Goal: Task Accomplishment & Management: Complete application form

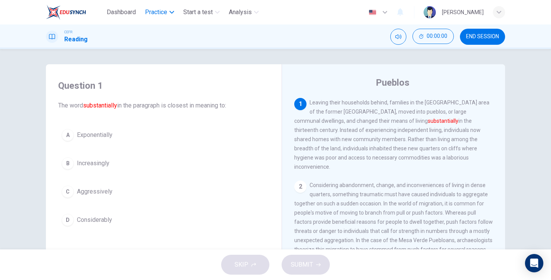
click at [157, 10] on span "Practice" at bounding box center [156, 12] width 22 height 9
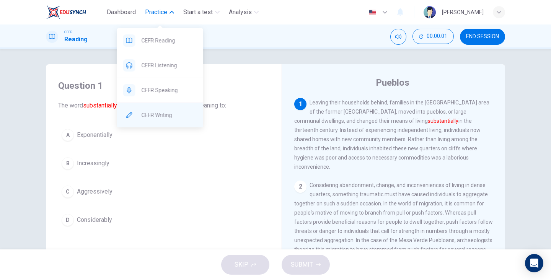
click at [172, 126] on div "CEFR Writing" at bounding box center [160, 115] width 86 height 25
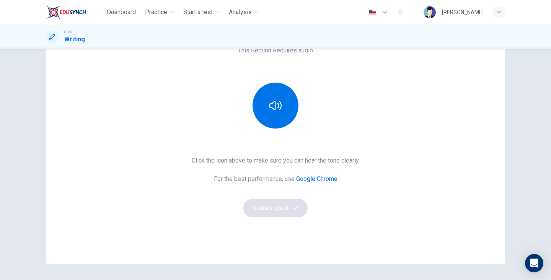
scroll to position [67, 0]
click at [285, 111] on button "button" at bounding box center [276, 105] width 46 height 46
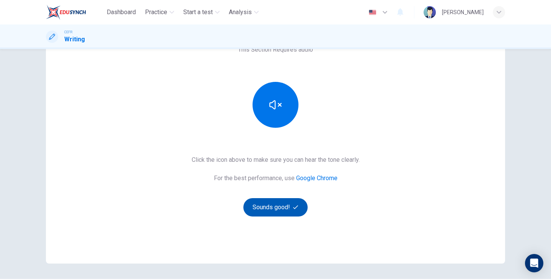
click at [293, 216] on button "Sounds good!" at bounding box center [275, 207] width 64 height 18
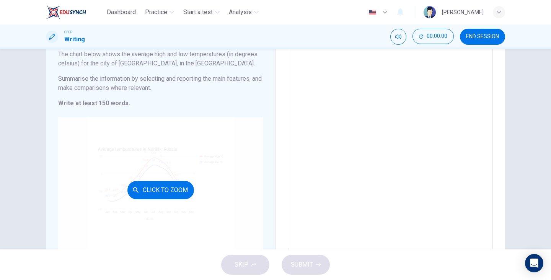
click at [224, 148] on div "Click to Zoom" at bounding box center [160, 190] width 205 height 146
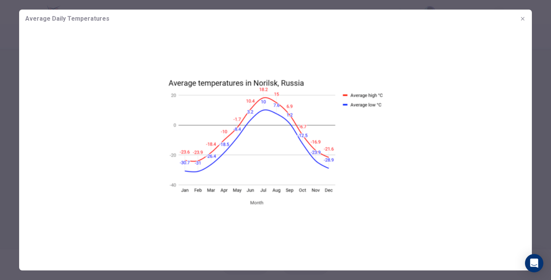
scroll to position [39, 0]
click at [539, 109] on div at bounding box center [275, 140] width 551 height 280
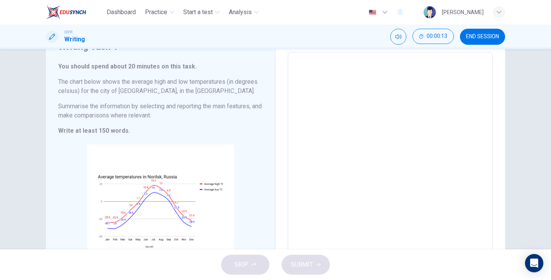
click at [464, 77] on textarea at bounding box center [390, 166] width 194 height 214
type textarea "T"
type textarea "x"
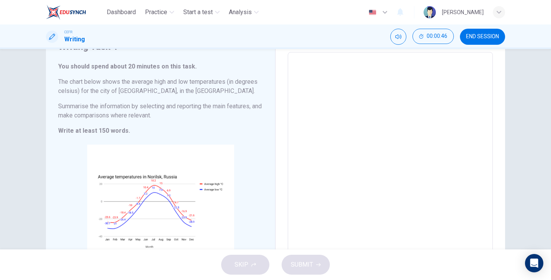
type textarea "x"
type textarea "T"
type textarea "x"
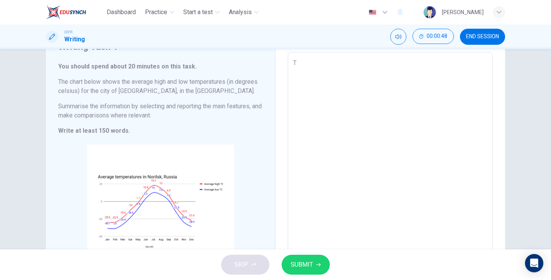
type textarea "Te"
type textarea "x"
type textarea "Tem"
type textarea "x"
type textarea "Temp"
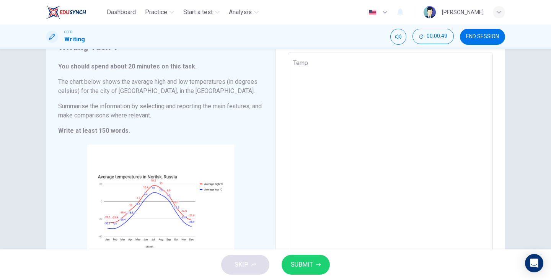
type textarea "x"
type textarea "Tempe"
type textarea "x"
type textarea "Temper"
type textarea "x"
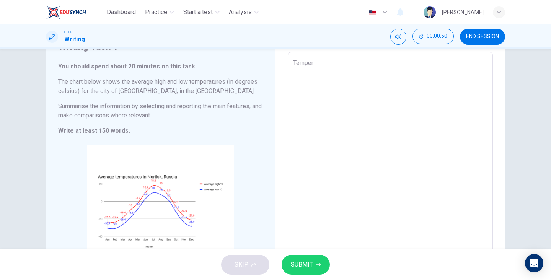
type textarea "Tempera"
type textarea "x"
type textarea "Temperat"
type textarea "x"
type textarea "Temperatu"
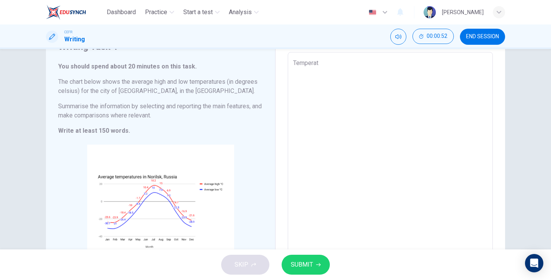
type textarea "x"
type textarea "Temperatur"
type textarea "x"
type textarea "Temperature"
type textarea "x"
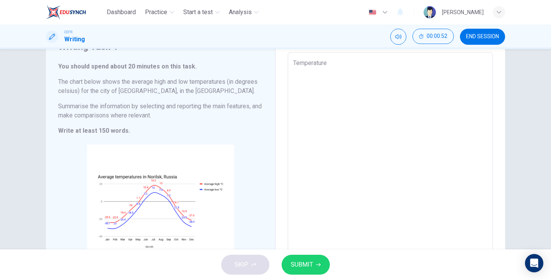
type textarea "Temperatures"
type textarea "x"
type textarea "Temperatures"
type textarea "x"
type textarea "Temperatures f"
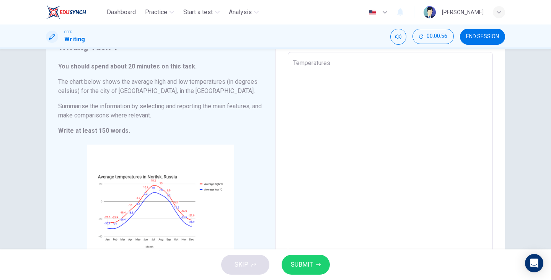
type textarea "x"
type textarea "Temperatures fo"
type textarea "x"
type textarea "Temperatures for"
type textarea "x"
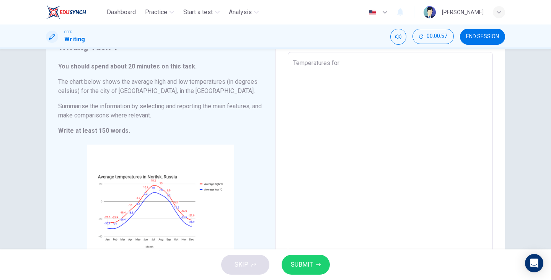
type textarea "Temperatures for"
type textarea "x"
type textarea "Temperatures for t"
type textarea "x"
type textarea "Temperatures for th"
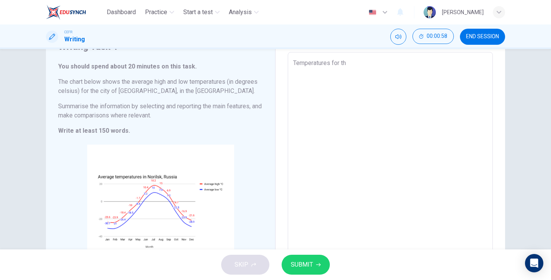
type textarea "x"
type textarea "Temperatures for the"
type textarea "x"
type textarea "Temperatures for the"
type textarea "x"
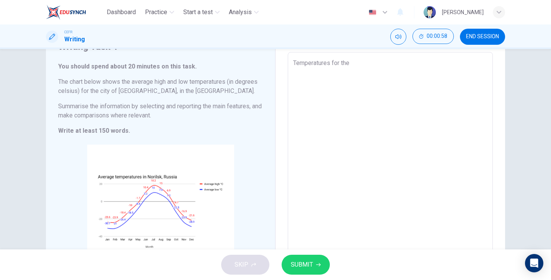
type textarea "Temperatures for the c"
type textarea "x"
type textarea "Temperatures for the ci"
type textarea "x"
type textarea "Temperatures for the cit"
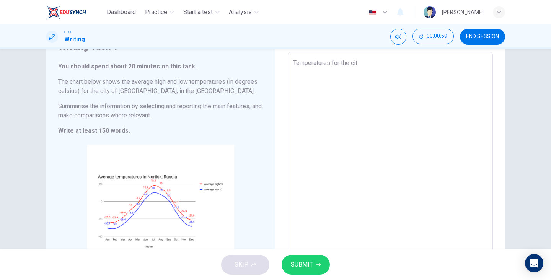
type textarea "x"
type textarea "Temperatures for the city"
type textarea "x"
type textarea "Temperatures for the city"
type textarea "x"
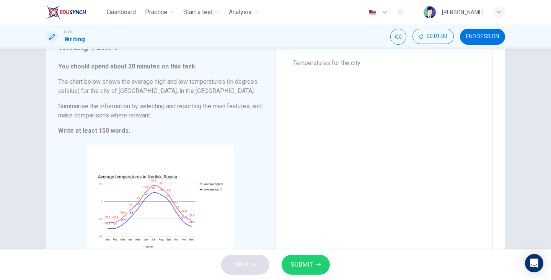
type textarea "Temperatures for the city o"
type textarea "x"
type textarea "Temperatures for the city of"
type textarea "x"
type textarea "Temperatures for the city of"
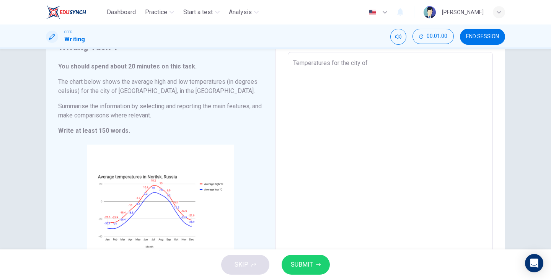
type textarea "x"
type textarea "Temperatures for the city of N"
type textarea "x"
type textarea "Temperatures for the city of No"
type textarea "x"
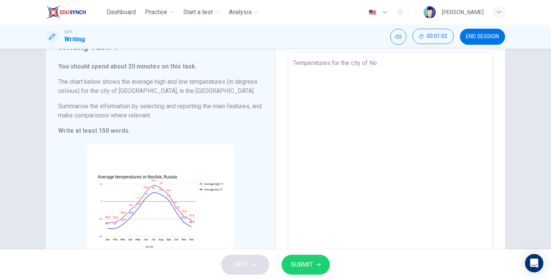
type textarea "Temperatures for the city of Nor"
type textarea "x"
type textarea "Temperatures for the city of Norl"
type textarea "x"
type textarea "Temperatures for the city of Norli"
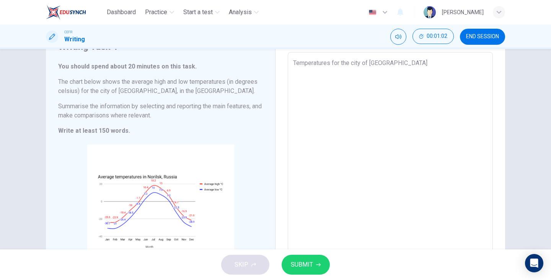
type textarea "x"
type textarea "Temperatures for the city of Norlis"
type textarea "x"
type textarea "Temperatures for the city of Norlisk"
type textarea "x"
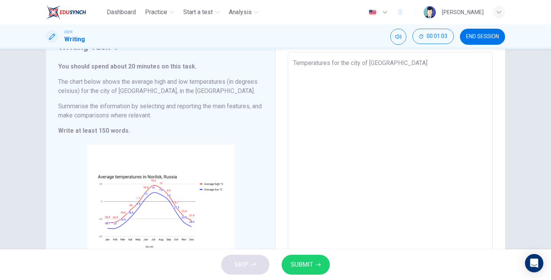
type textarea "Temperatures for the city of Norlisk"
type textarea "x"
type textarea "Temperatures for the city of Norlisk"
type textarea "x"
type textarea "Temperatures for the city of Norlisk,"
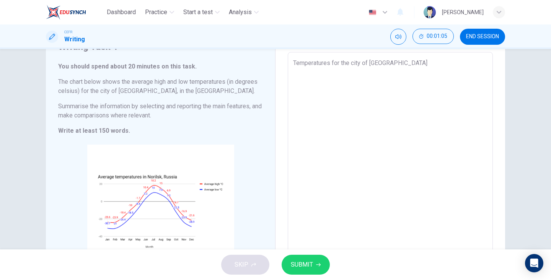
type textarea "x"
type textarea "Temperatures for the city of Norlisk,"
type textarea "x"
type textarea "Temperatures for the city of Norlisk, i"
type textarea "x"
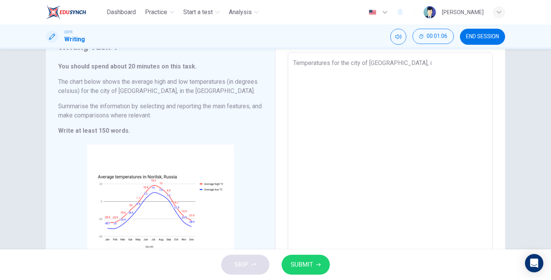
type textarea "Temperatures for the city of Norlisk, in"
type textarea "x"
type textarea "Temperatures for the city of Norlisk, in"
type textarea "x"
type textarea "Temperatures for the city of Norlisk, in t"
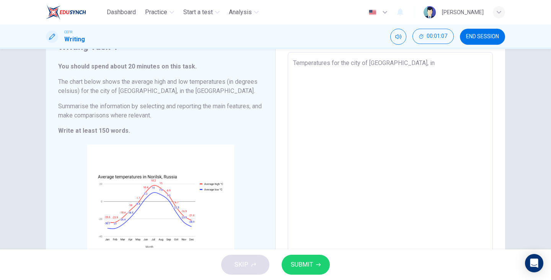
type textarea "x"
type textarea "Temperatures for the city of Norlisk, in th"
type textarea "x"
type textarea "Temperatures for the city of Norlisk, in the"
type textarea "x"
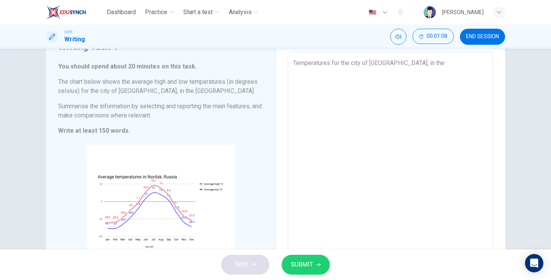
type textarea "Temperatures for the city of Norlisk, in the"
type textarea "x"
type textarea "Temperatures for the city of Norlisk, in the R"
type textarea "x"
type textarea "Temperatures for the city of Norlisk, in the Ru"
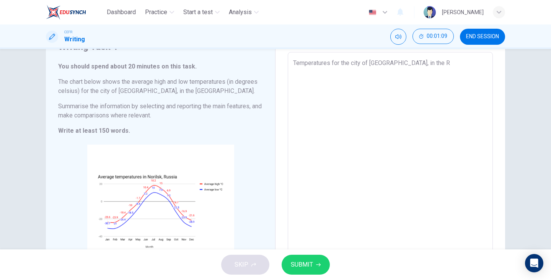
type textarea "x"
type textarea "Temperatures for the city of Norlisk, in the Rus"
type textarea "x"
type textarea "Temperatures for the city of Norlisk, in the Russ"
type textarea "x"
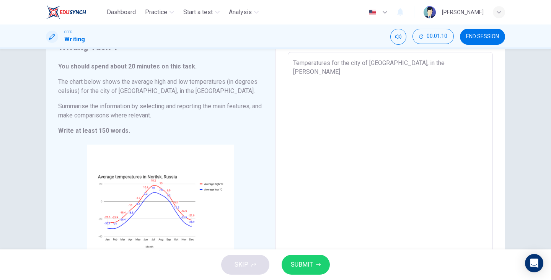
type textarea "Temperatures for the city of Norlisk, in the Russi"
type textarea "x"
type textarea "Temperatures for the city of Norlisk, in the Russin"
type textarea "x"
type textarea "Temperatures for the city of Norlisk, in the Russi"
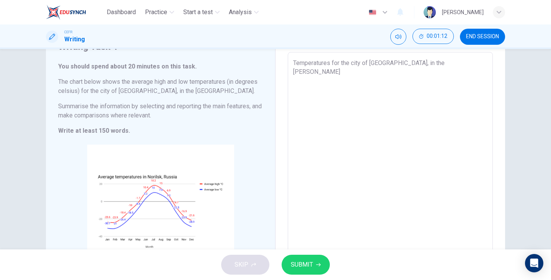
type textarea "x"
type textarea "Temperatures for the city of Norlisk, in the Russ"
type textarea "x"
click at [481, 38] on span "END SESSION" at bounding box center [482, 37] width 33 height 6
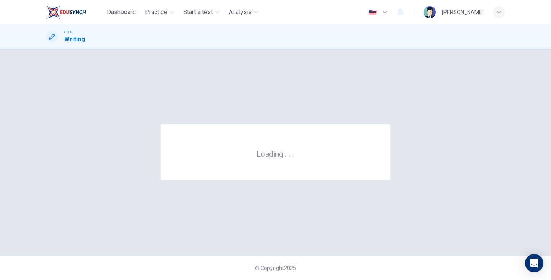
scroll to position [0, 0]
